Goal: Information Seeking & Learning: Learn about a topic

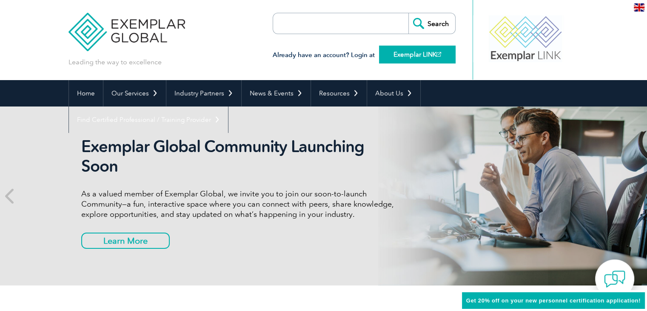
click at [417, 54] on link "Exemplar LINK" at bounding box center [417, 55] width 77 height 18
click at [89, 92] on link "Home" at bounding box center [86, 93] width 34 height 26
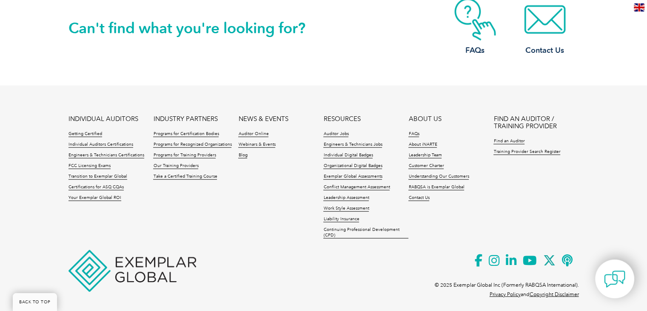
scroll to position [2024, 0]
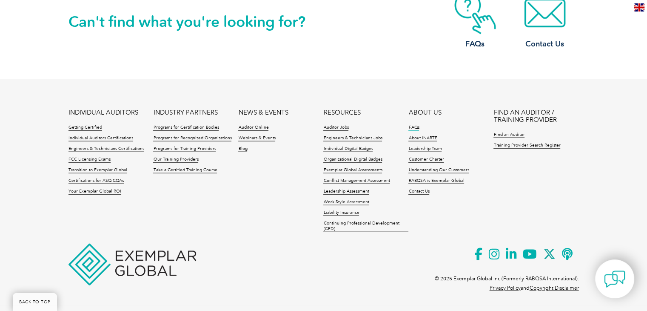
click at [413, 128] on link "FAQs" at bounding box center [414, 128] width 11 height 6
click at [432, 160] on link "Customer Charter" at bounding box center [426, 160] width 35 height 6
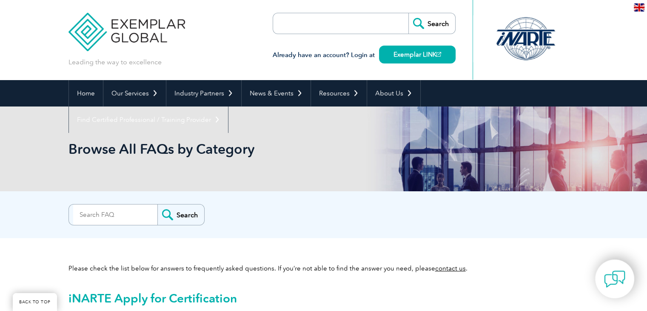
scroll to position [255, 0]
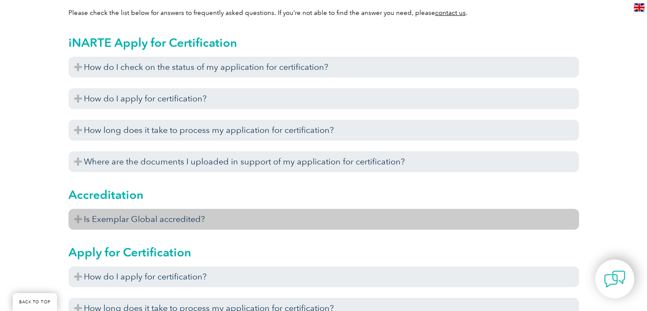
click at [185, 214] on h3 "Is Exemplar Global accredited?" at bounding box center [324, 219] width 511 height 21
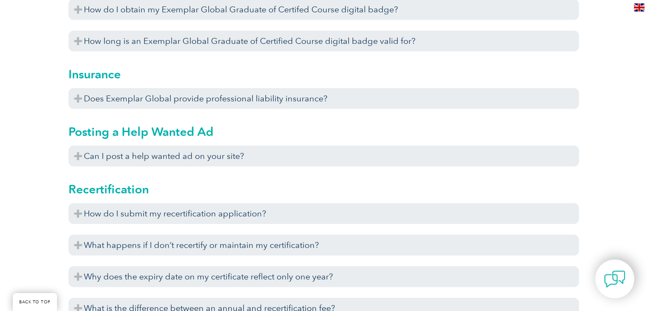
scroll to position [2596, 0]
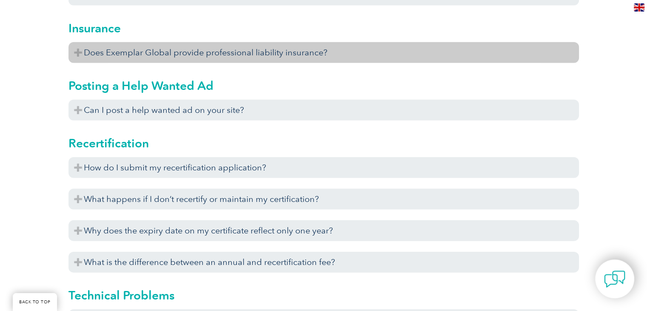
click at [212, 53] on h3 "Does Exemplar Global provide professional liability insurance?" at bounding box center [324, 52] width 511 height 21
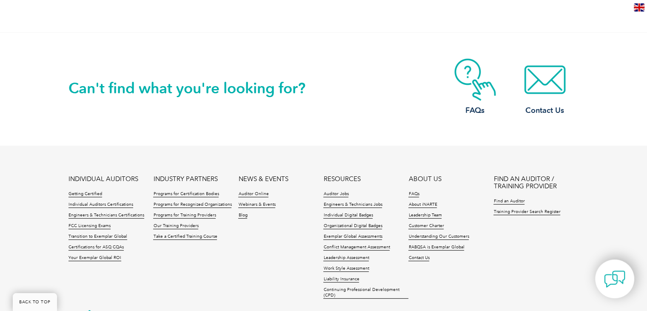
scroll to position [3489, 0]
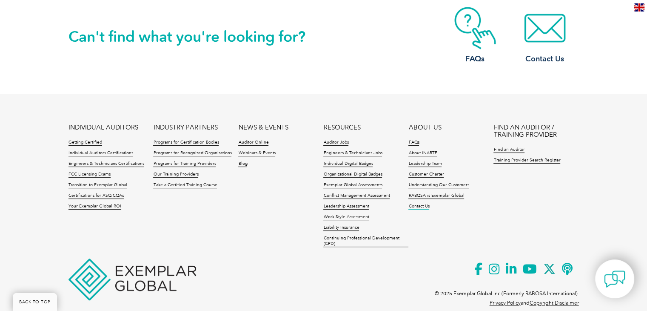
click at [413, 203] on link "Contact Us" at bounding box center [419, 206] width 21 height 6
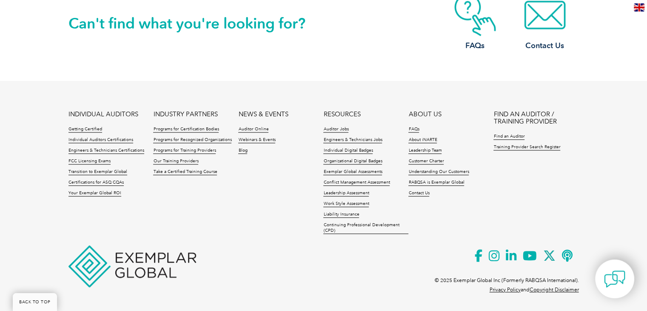
scroll to position [827, 0]
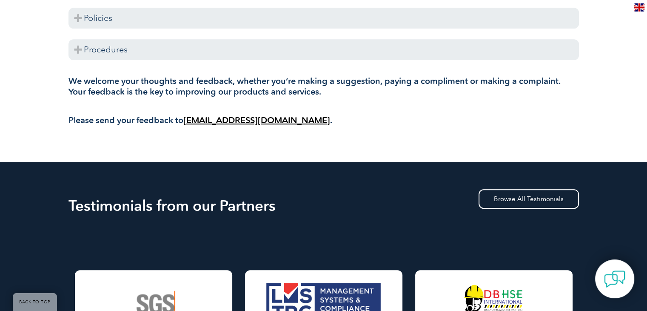
scroll to position [298, 0]
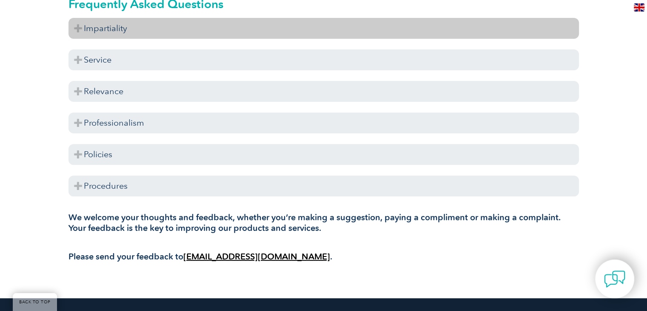
click at [154, 26] on h3 "Impartiality" at bounding box center [324, 28] width 511 height 21
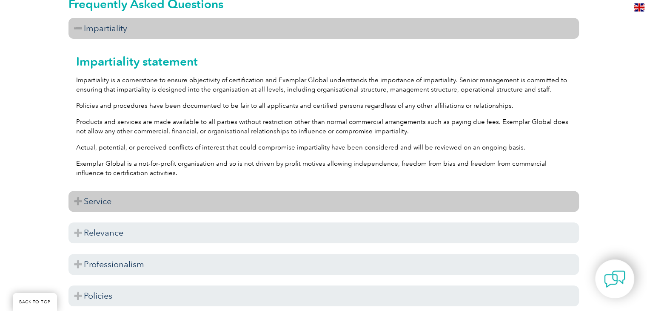
click at [194, 192] on h3 "Service" at bounding box center [324, 201] width 511 height 21
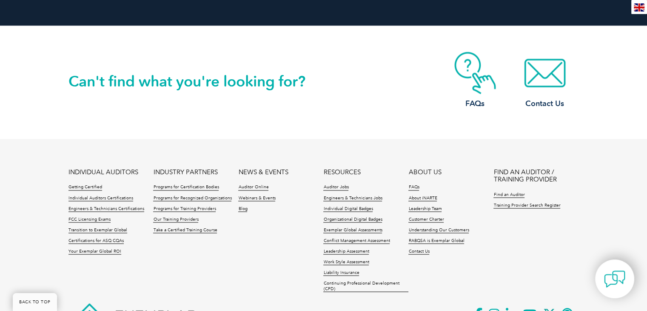
scroll to position [1487, 0]
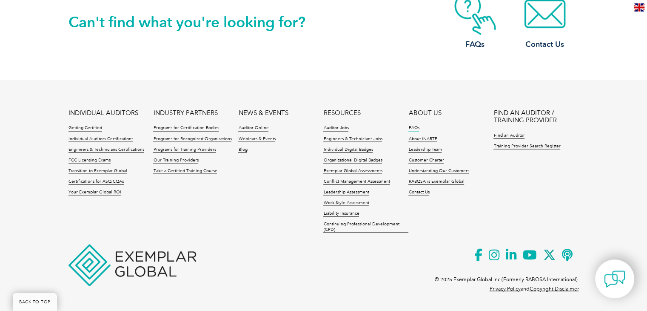
click at [415, 130] on link "FAQs" at bounding box center [414, 128] width 11 height 6
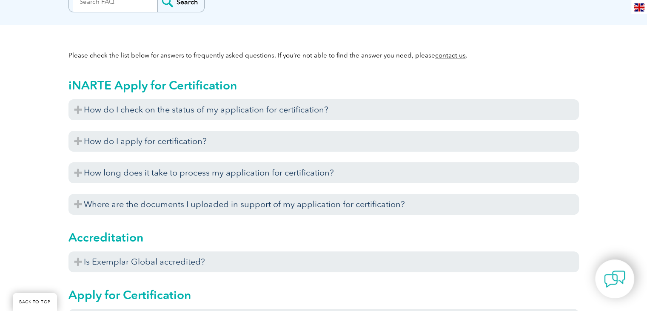
scroll to position [255, 0]
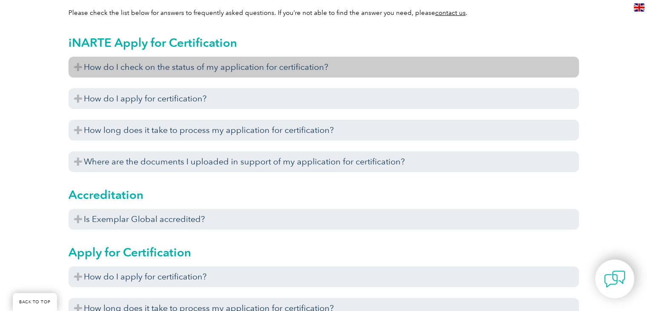
click at [219, 64] on h3 "How do I check on the status of my application for certification?" at bounding box center [324, 67] width 511 height 21
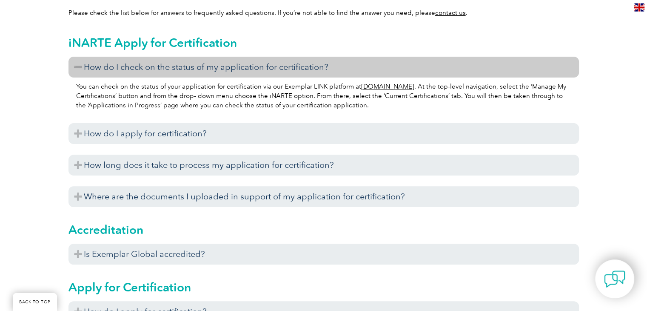
click at [219, 64] on h3 "How do I check on the status of my application for certification?" at bounding box center [324, 67] width 511 height 21
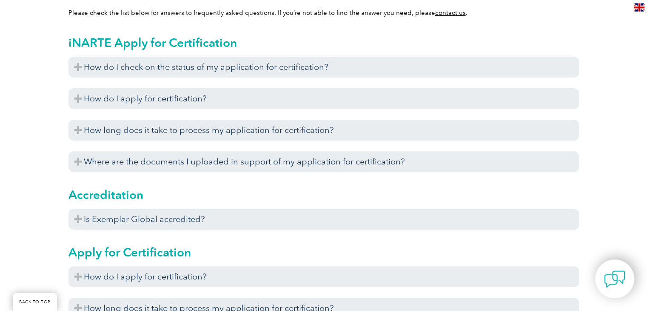
click at [223, 83] on div "How do I check on the status of my application for certification? You can check…" at bounding box center [324, 117] width 511 height 120
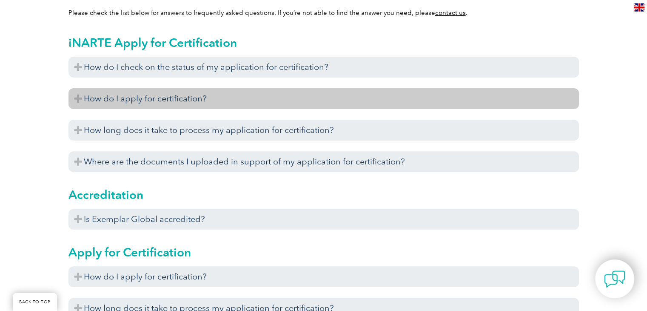
click at [223, 96] on h3 "How do I apply for certification?" at bounding box center [324, 98] width 511 height 21
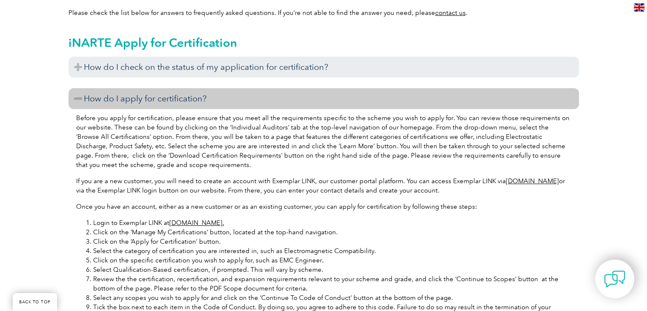
click at [223, 96] on h3 "How do I apply for certification?" at bounding box center [324, 98] width 511 height 21
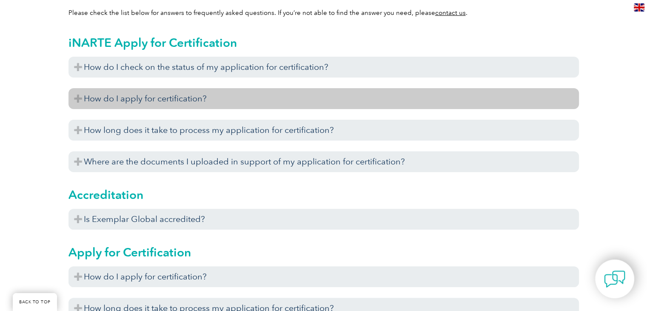
scroll to position [298, 0]
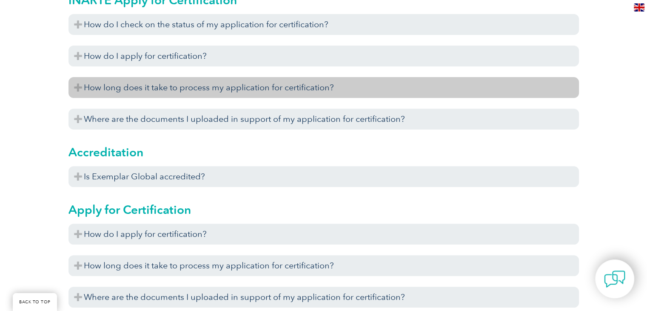
click at [223, 96] on h3 "How long does it take to process my application for certification?" at bounding box center [324, 87] width 511 height 21
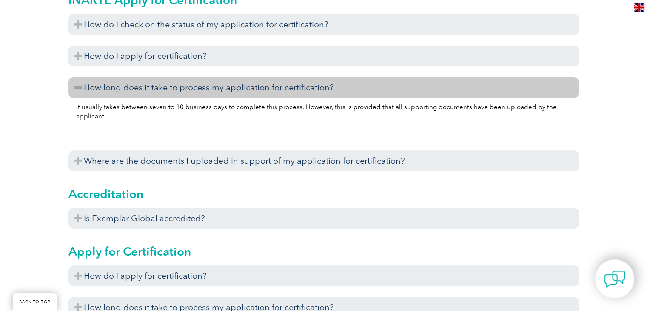
click at [223, 96] on h3 "How long does it take to process my application for certification?" at bounding box center [324, 87] width 511 height 21
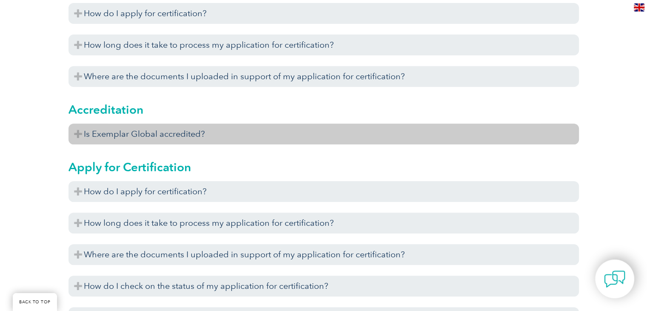
click at [207, 137] on h3 "Is Exemplar Global accredited?" at bounding box center [324, 133] width 511 height 21
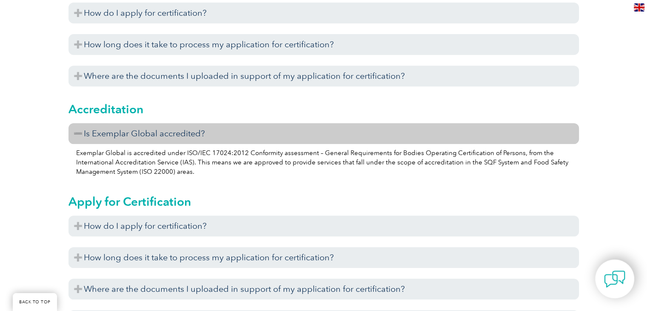
scroll to position [383, 0]
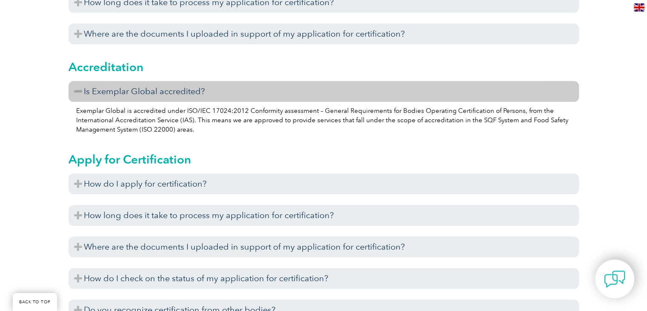
click at [463, 114] on p "Exemplar Global is accredited under ISO/IEC 17024:2012 Conformity assessment – …" at bounding box center [323, 120] width 495 height 28
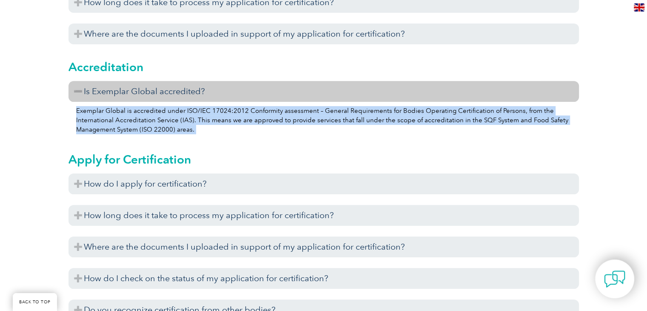
click at [463, 114] on p "Exemplar Global is accredited under ISO/IEC 17024:2012 Conformity assessment – …" at bounding box center [323, 120] width 495 height 28
copy div "Exemplar Global is accredited under ISO/IEC 17024:2012 Conformity assessment – …"
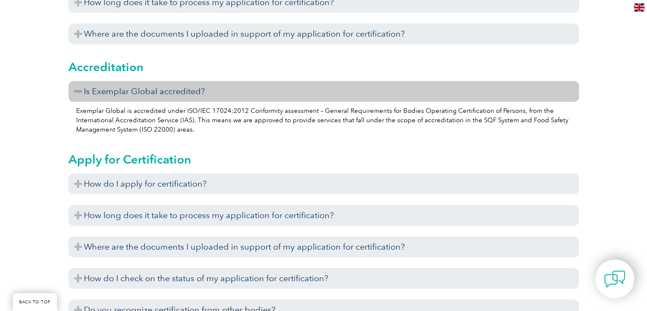
click at [313, 147] on div "Apply for Certification How do I apply for certification? If you are a new cust…" at bounding box center [324, 248] width 511 height 215
click at [404, 108] on p "Exemplar Global is accredited under ISO/IEC 17024:2012 Conformity assessment – …" at bounding box center [323, 120] width 495 height 28
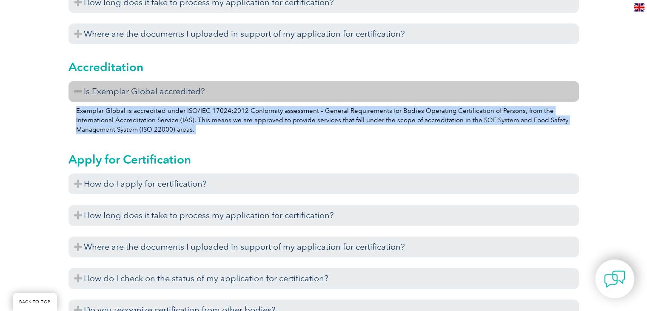
click at [404, 108] on p "Exemplar Global is accredited under ISO/IEC 17024:2012 Conformity assessment – …" at bounding box center [323, 120] width 495 height 28
copy div "Exemplar Global is accredited under ISO/IEC 17024:2012 Conformity assessment – …"
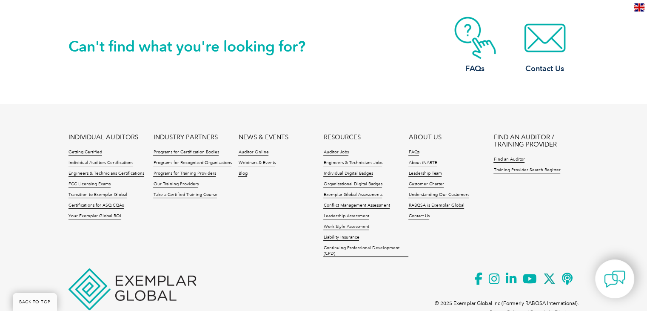
scroll to position [3444, 0]
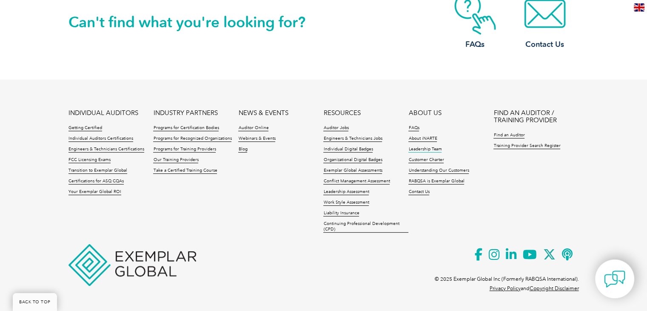
click at [432, 148] on link "Leadership Team" at bounding box center [425, 149] width 33 height 6
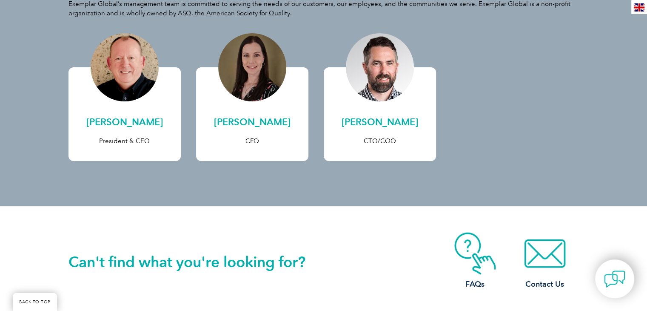
scroll to position [128, 0]
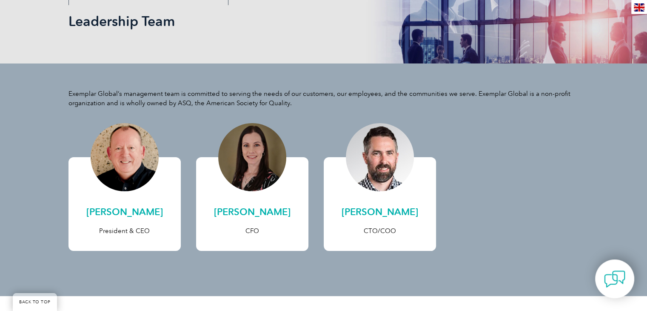
click at [428, 122] on div "Exemplar Global’s management team is committed to serving the needs of our cust…" at bounding box center [324, 179] width 511 height 232
click at [436, 125] on div "Exemplar Global’s management team is committed to serving the needs of our cust…" at bounding box center [324, 179] width 511 height 232
click at [594, 184] on div "Exemplar Global’s management team is committed to serving the needs of our cust…" at bounding box center [323, 179] width 647 height 232
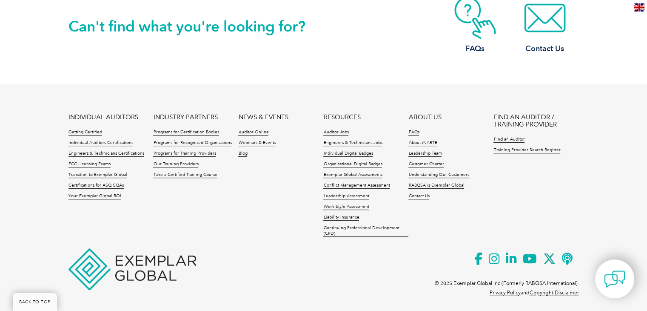
scroll to position [457, 0]
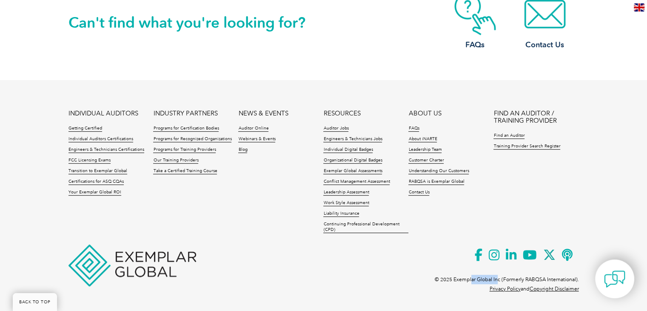
drag, startPoint x: 498, startPoint y: 279, endPoint x: 472, endPoint y: 279, distance: 26.4
click at [472, 279] on p "© 2025 Exemplar Global Inc (Formerly RABQSA International)." at bounding box center [507, 278] width 144 height 9
click at [531, 279] on p "© 2025 Exemplar Global Inc (Formerly RABQSA International)." at bounding box center [507, 278] width 144 height 9
drag, startPoint x: 575, startPoint y: 278, endPoint x: 524, endPoint y: 276, distance: 51.1
click at [524, 276] on p "© 2025 Exemplar Global Inc (Formerly RABQSA International)." at bounding box center [507, 278] width 144 height 9
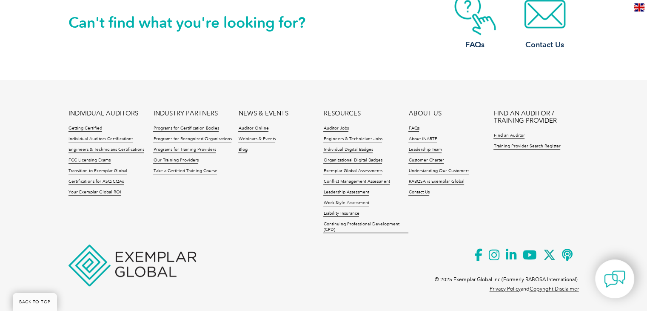
click at [496, 231] on ul "INDIVIDUAL AUDITORS Getting Certified Individual Auditors Certifications Engine…" at bounding box center [324, 174] width 511 height 128
click at [444, 184] on li "RABQSA is Exemplar Global" at bounding box center [451, 184] width 85 height 11
click at [444, 181] on link "RABQSA is Exemplar Global" at bounding box center [437, 182] width 56 height 6
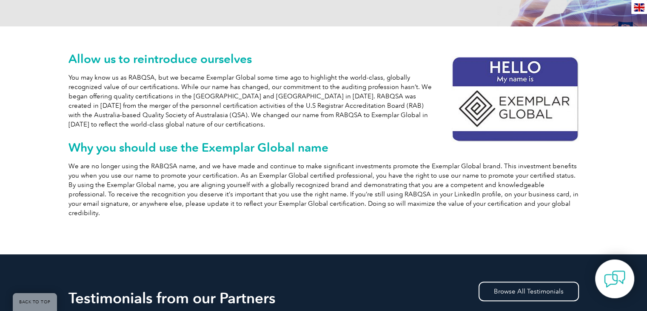
scroll to position [170, 0]
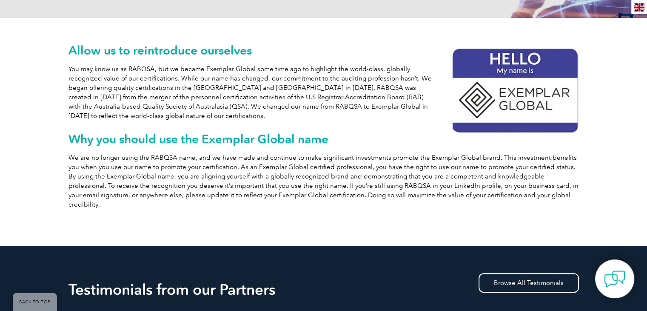
click at [36, 49] on div "Allow us to reintroduce ourselves You may know us as RABQSA, but we became Exem…" at bounding box center [323, 132] width 647 height 228
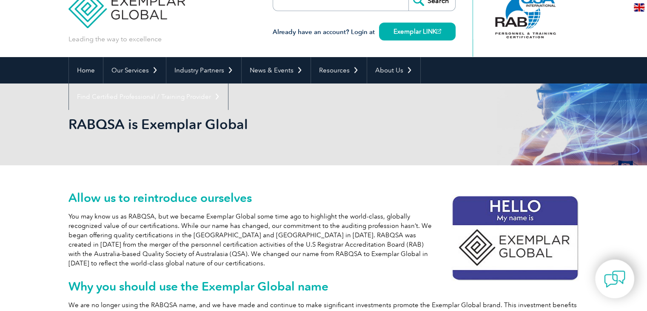
scroll to position [128, 0]
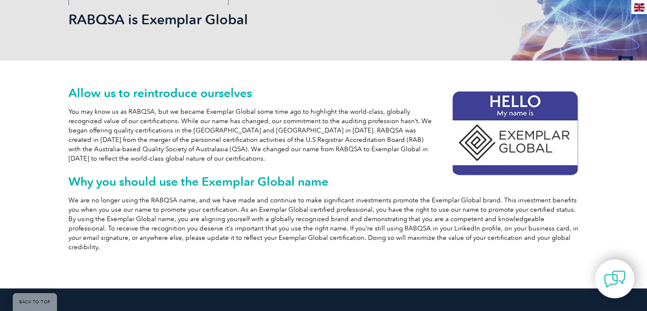
click at [61, 174] on div "Allow us to reintroduce ourselves You may know us as RABQSA, but we became Exem…" at bounding box center [323, 174] width 647 height 228
